Goal: Check status: Check status

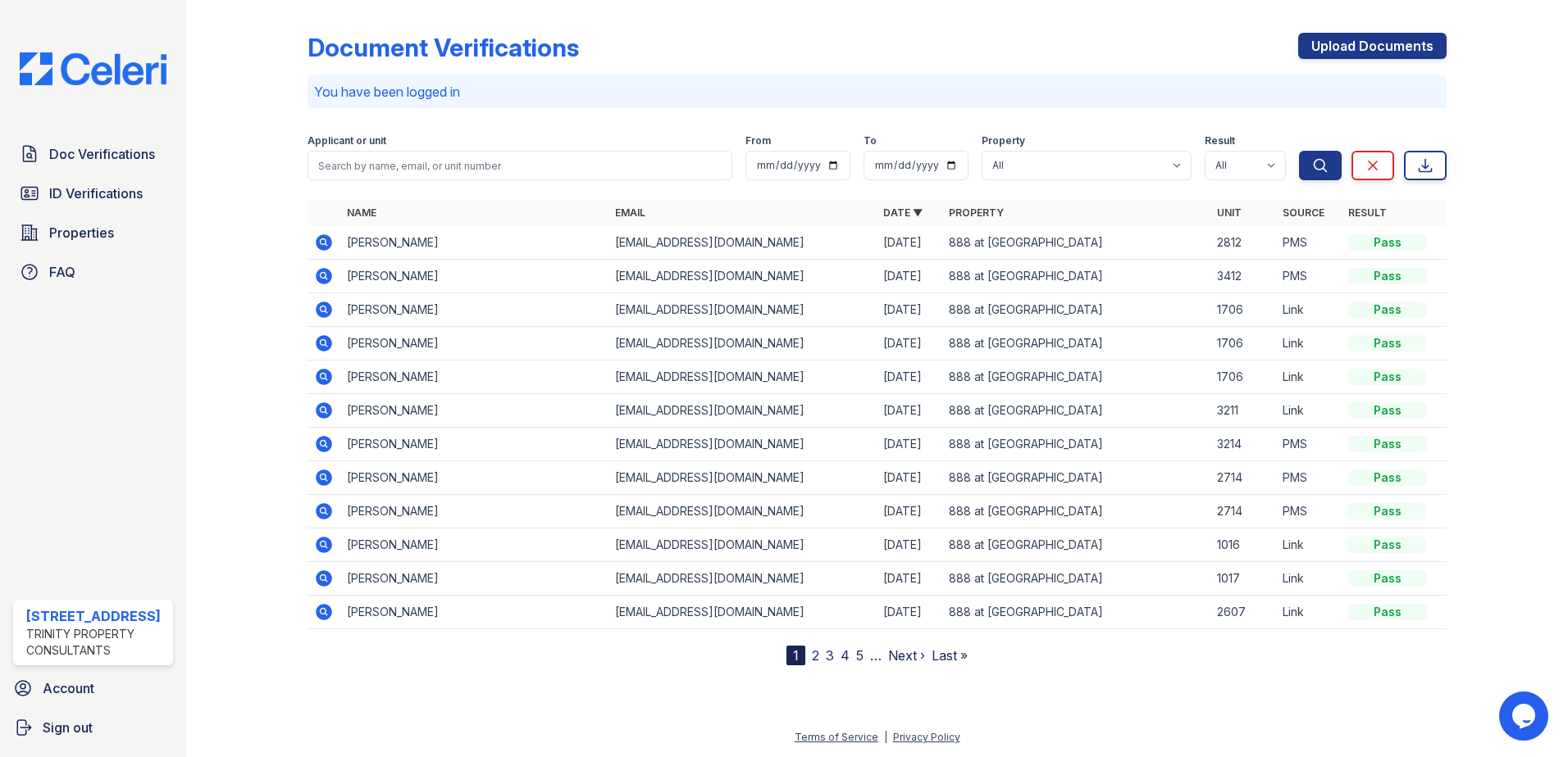
click at [325, 243] on icon at bounding box center [324, 242] width 20 height 20
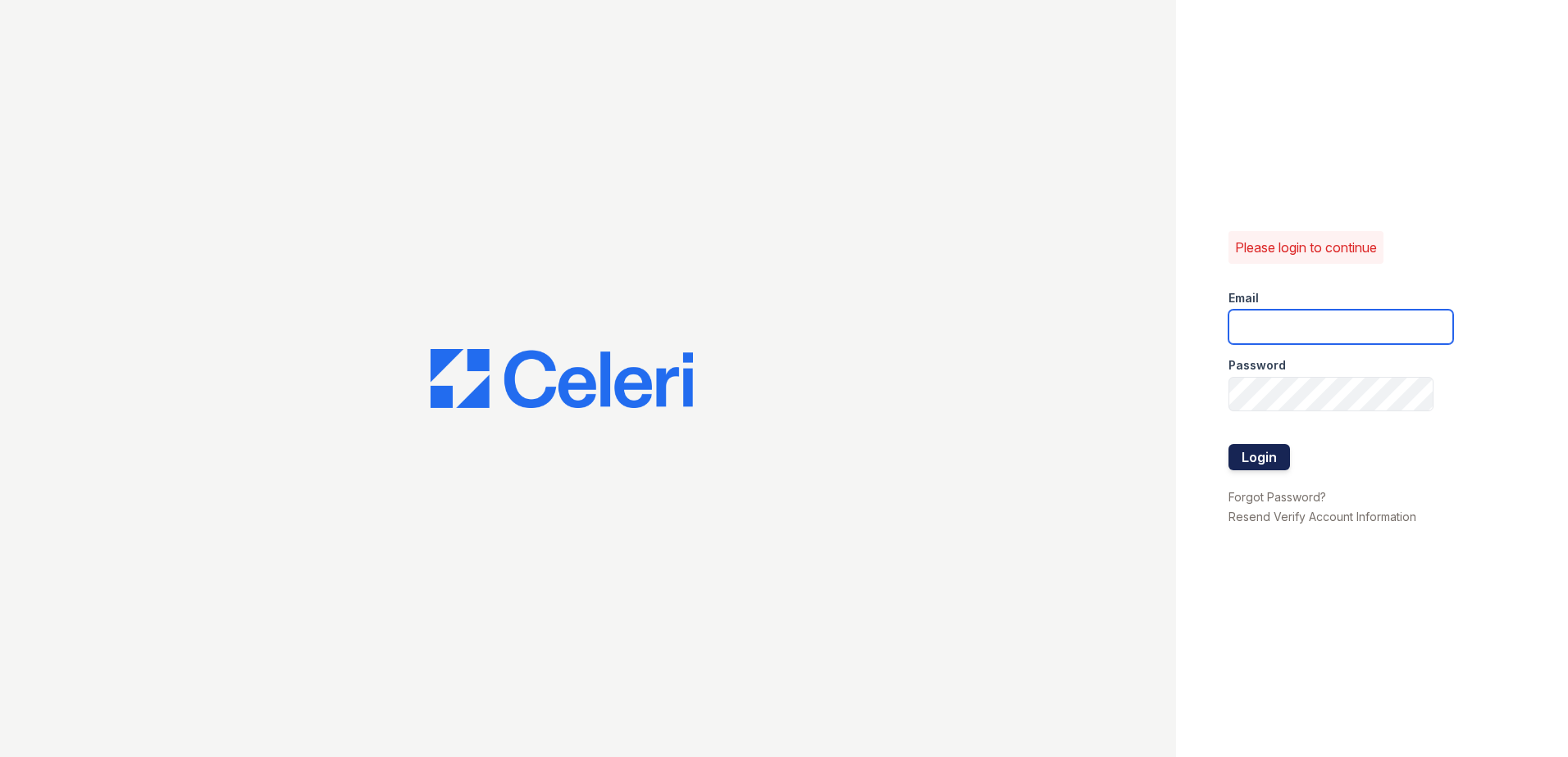
type input "888atgrandhopepark@trinity-pm.com"
click at [1260, 450] on button "Login" at bounding box center [1259, 458] width 62 height 26
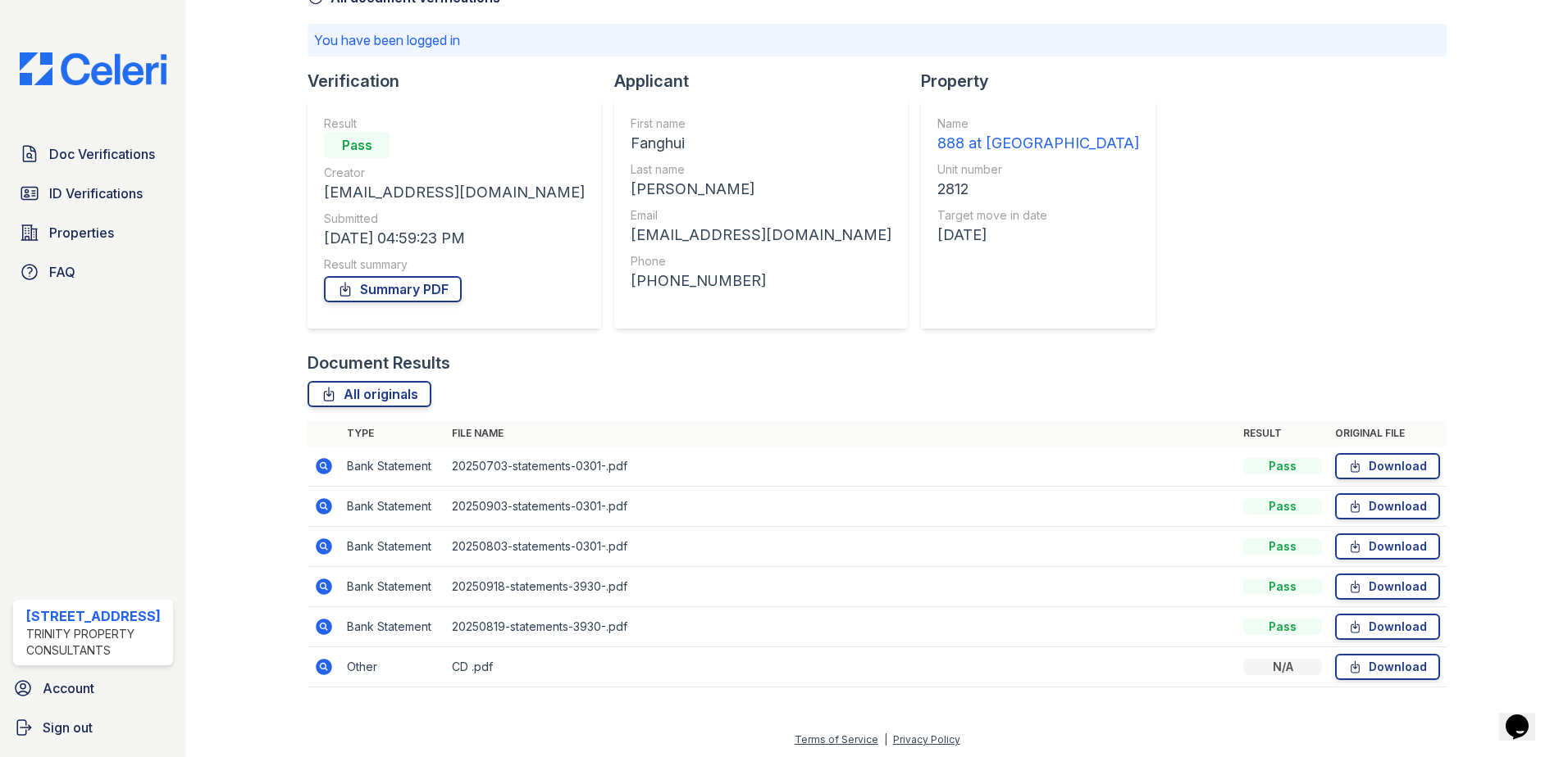
scroll to position [100, 0]
click at [380, 393] on link "All originals" at bounding box center [370, 392] width 124 height 26
click at [431, 291] on link "Summary PDF" at bounding box center [393, 287] width 138 height 26
click at [88, 194] on span "ID Verifications" at bounding box center [96, 194] width 93 height 20
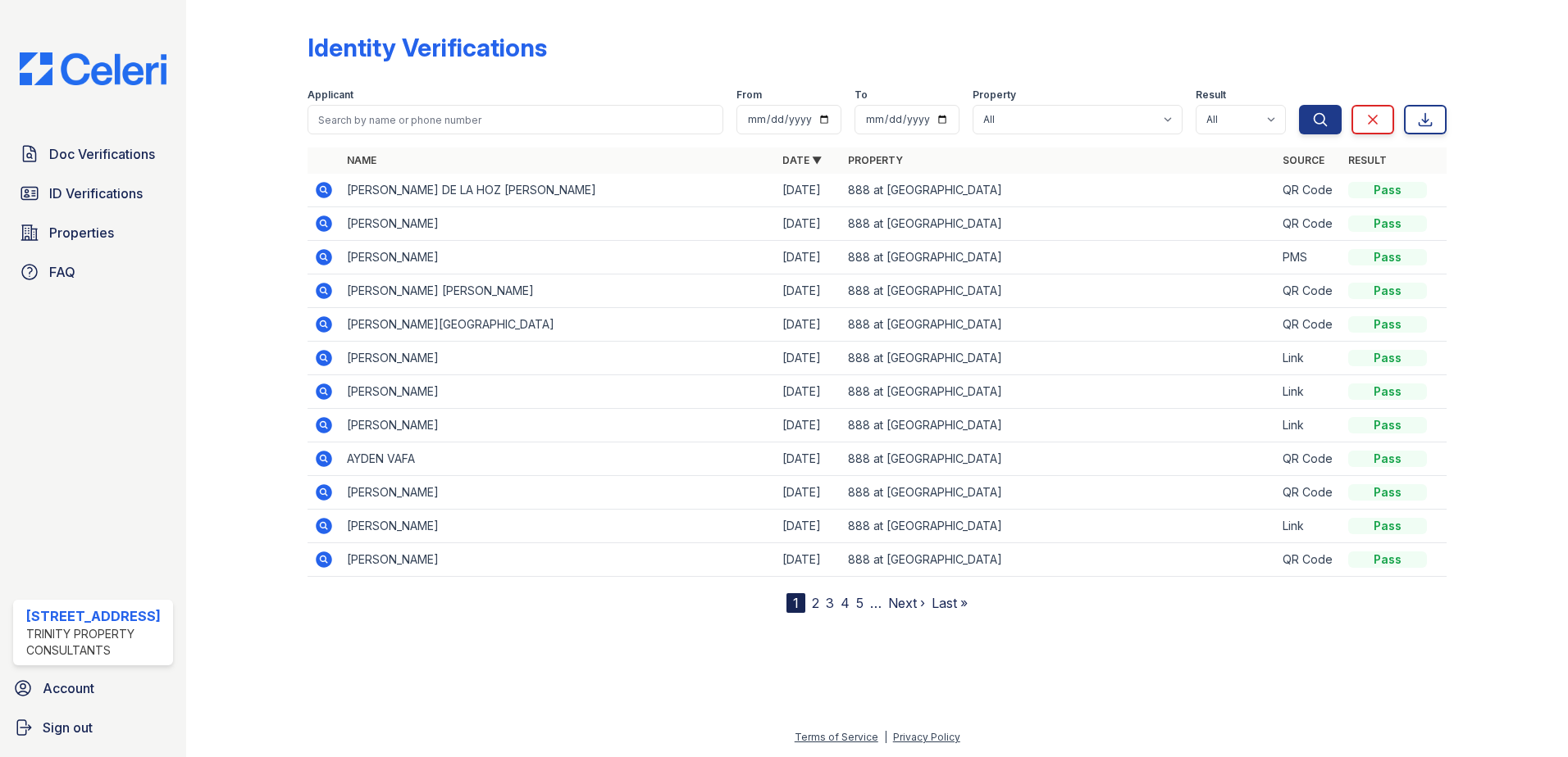
click at [316, 251] on icon at bounding box center [324, 257] width 20 height 20
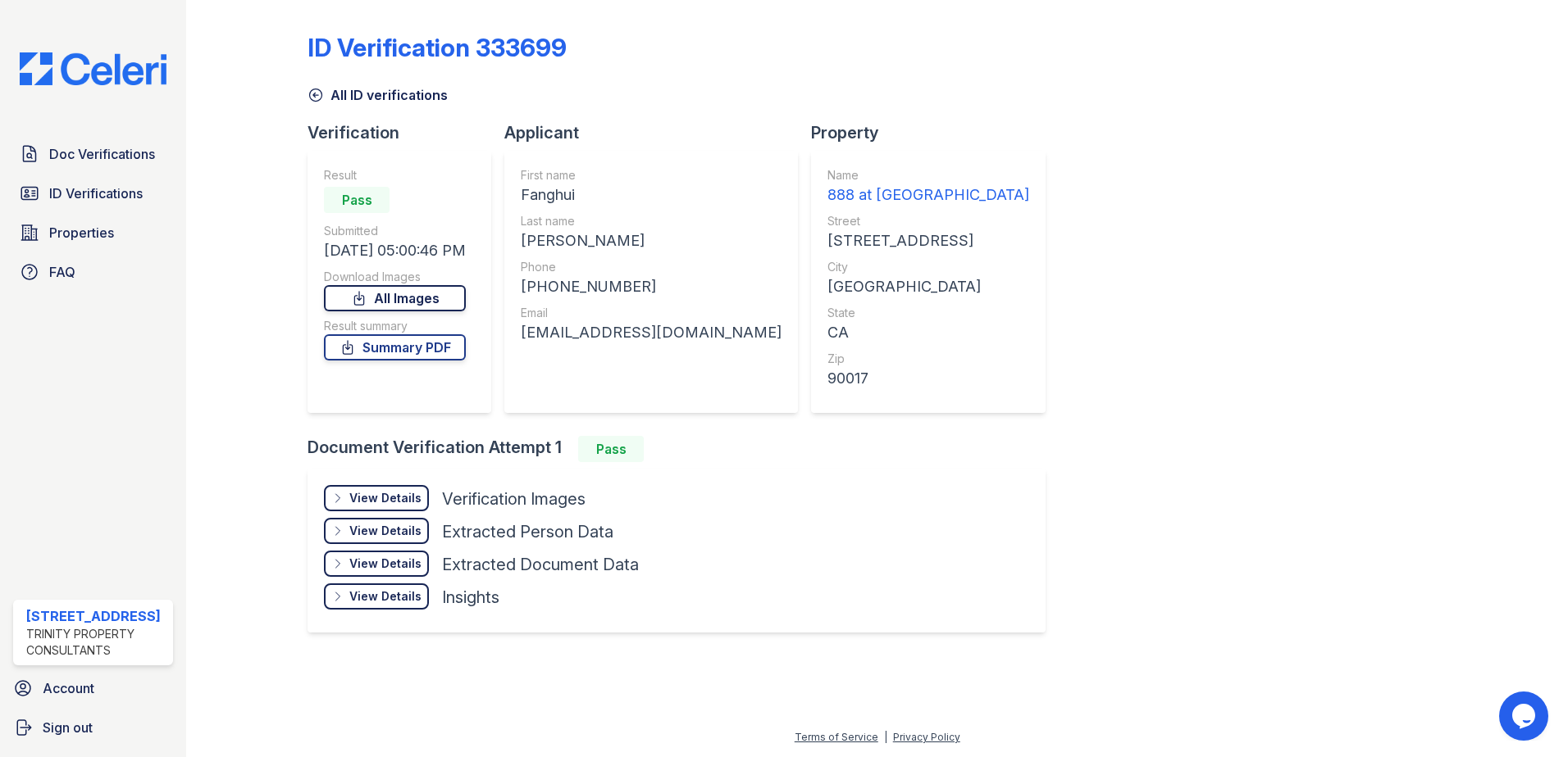
click at [455, 296] on link "All Images" at bounding box center [395, 299] width 142 height 26
click at [446, 346] on link "Summary PDF" at bounding box center [395, 348] width 142 height 26
click at [92, 163] on span "Doc Verifications" at bounding box center [102, 154] width 106 height 20
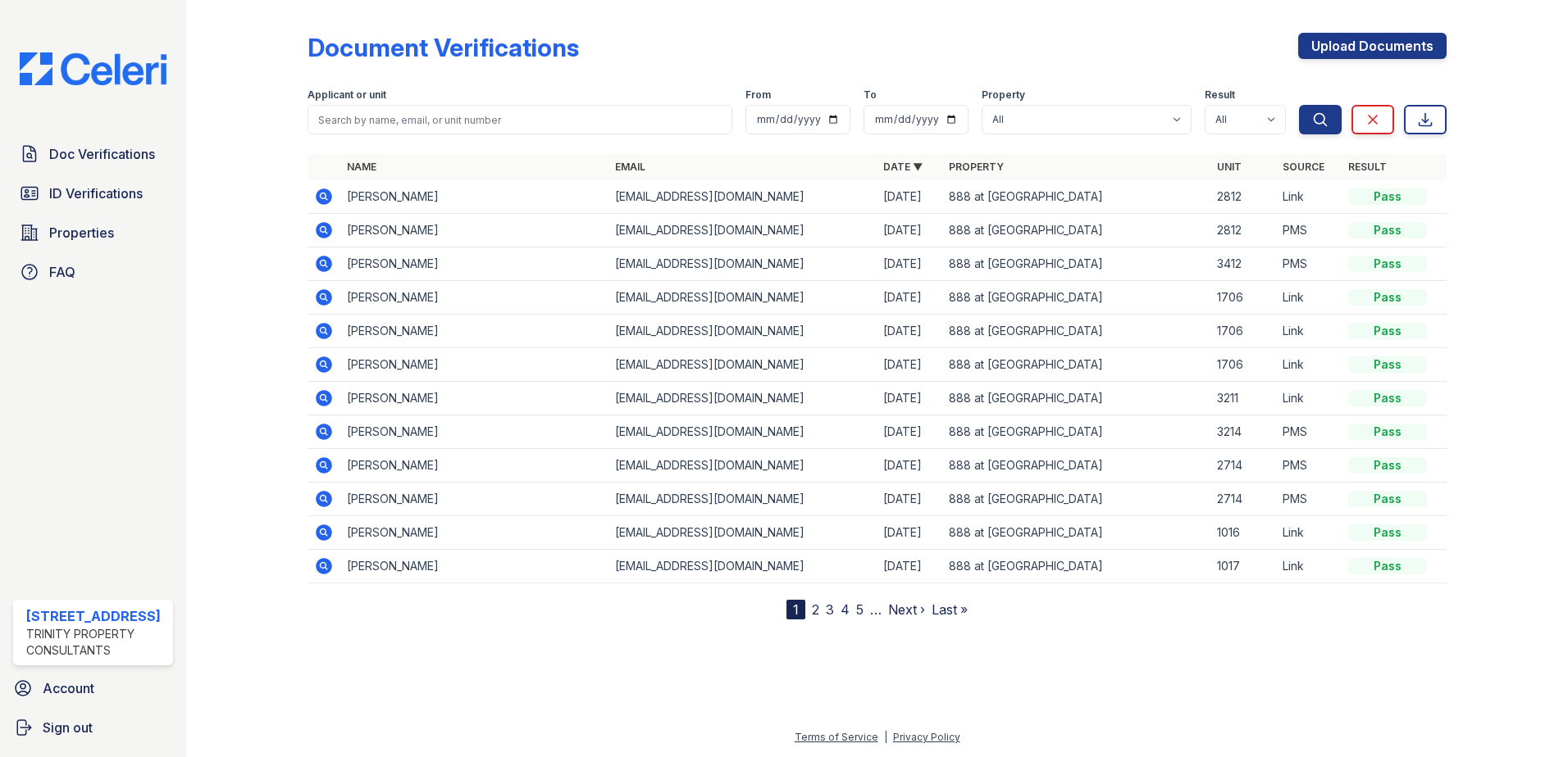
click at [327, 195] on icon at bounding box center [324, 197] width 20 height 20
